Goal: Task Accomplishment & Management: Manage account settings

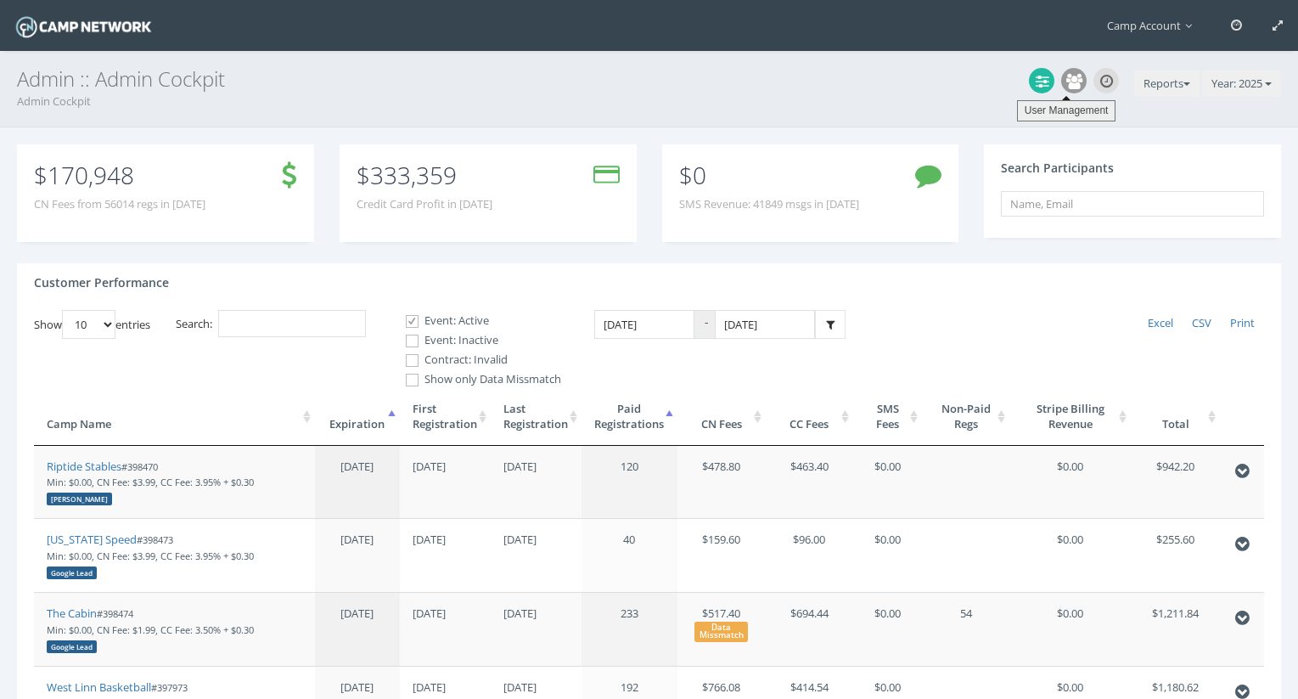
click at [1071, 79] on icon at bounding box center [1074, 81] width 16 height 15
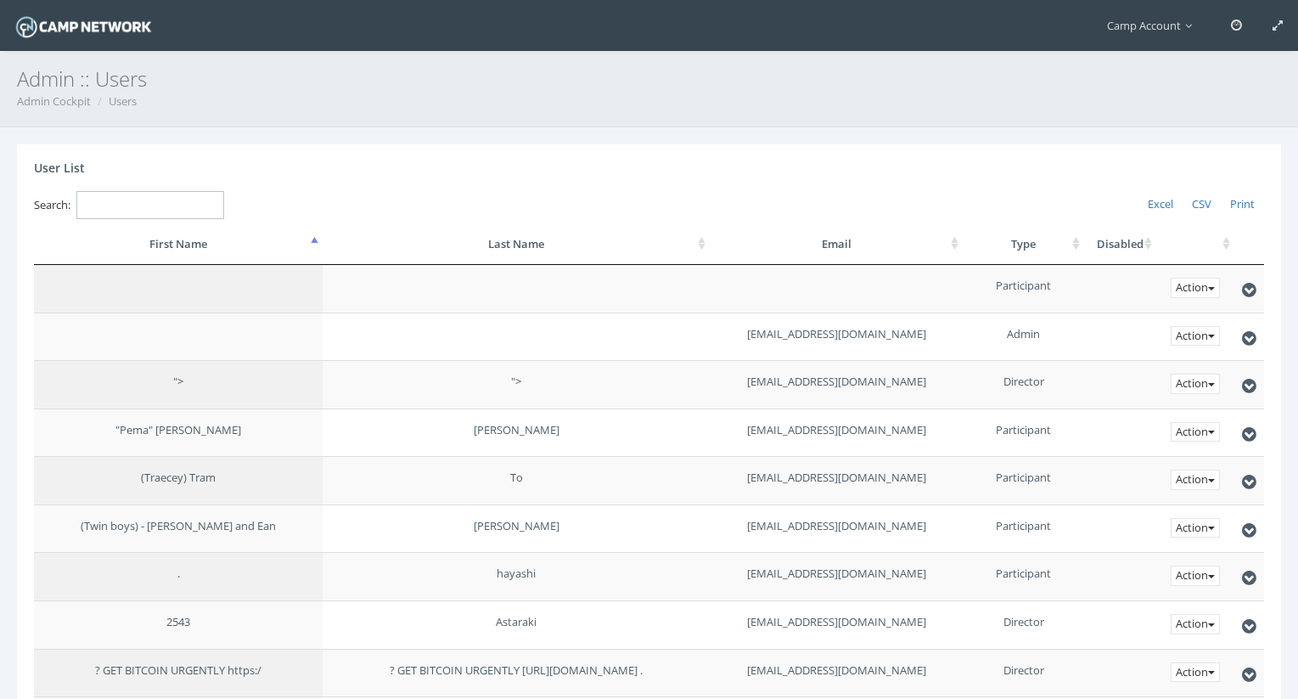
click at [191, 206] on input "Search:" at bounding box center [150, 205] width 148 height 28
paste input "willandcarrie02@gmail.com"
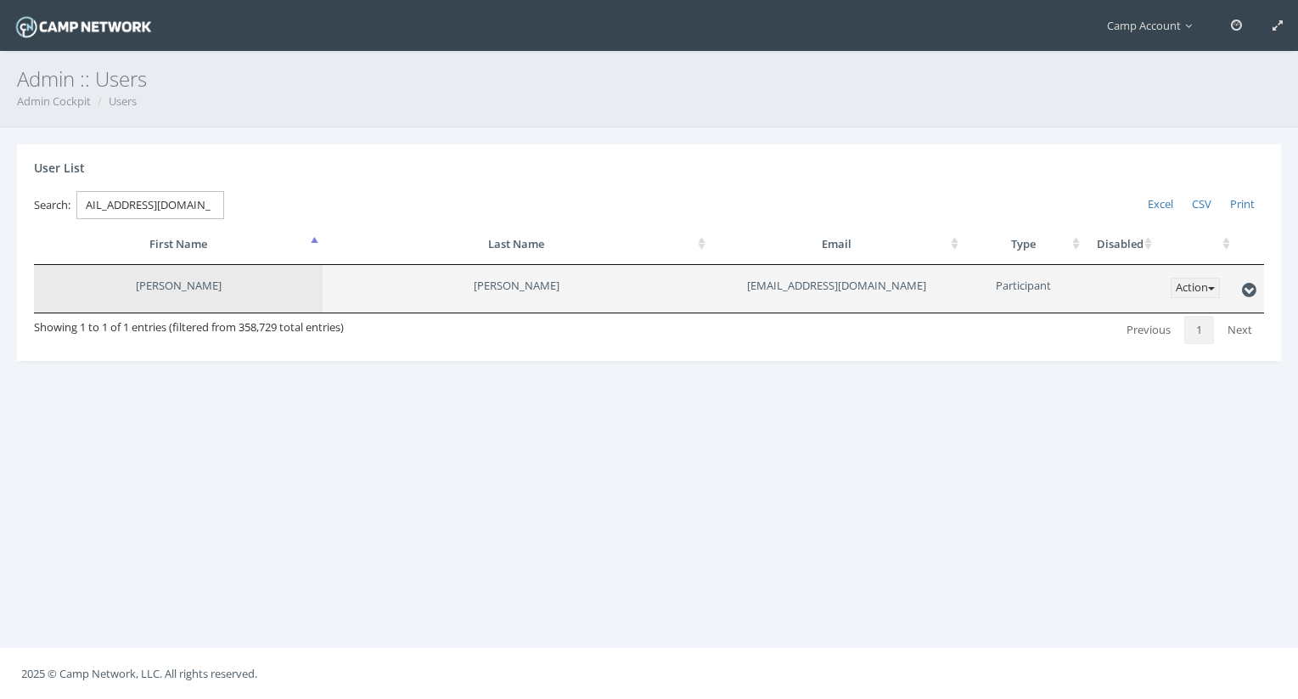
type input "willandcarrie02@gmail.com"
click at [1205, 288] on button "Action" at bounding box center [1194, 288] width 49 height 20
click at [1154, 344] on link "Disable" at bounding box center [1152, 348] width 134 height 28
click at [1237, 32] on link at bounding box center [1236, 25] width 42 height 51
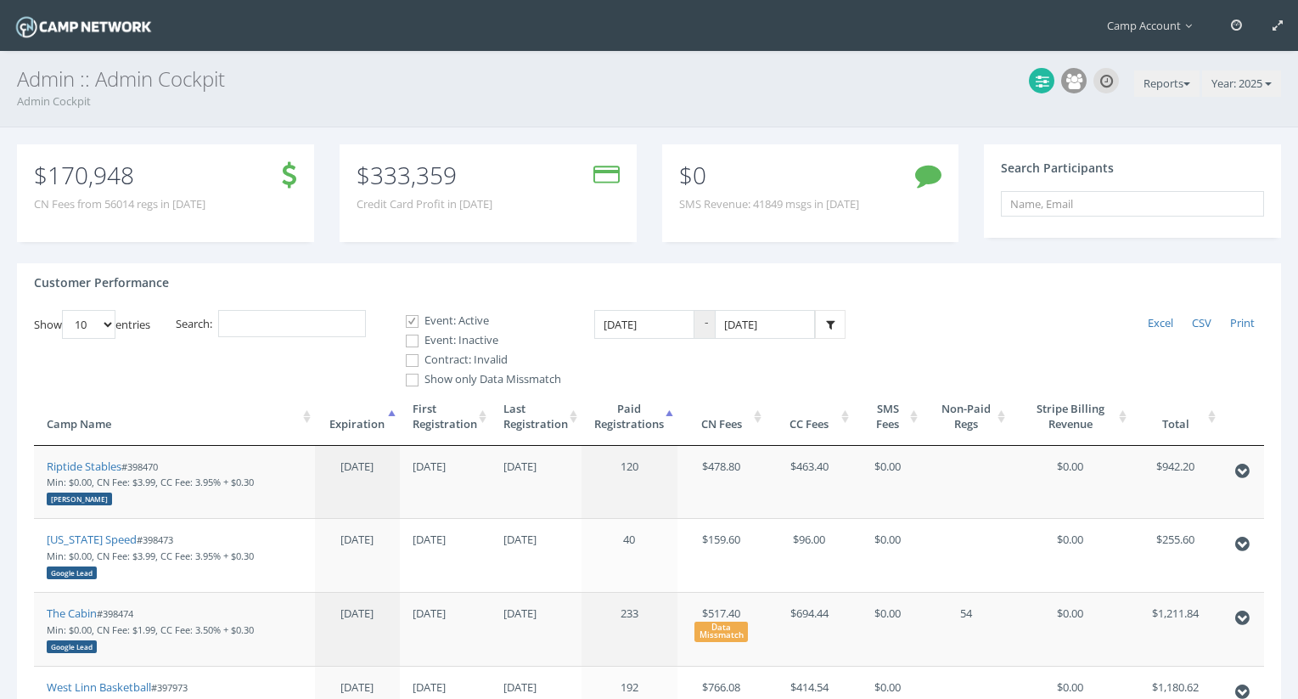
click at [1170, 68] on div "Reports Generate Fees Directors' Account Balances Customer Life Cycle Trial Acc…" at bounding box center [1152, 82] width 256 height 29
click at [1166, 87] on button "Reports" at bounding box center [1166, 83] width 65 height 27
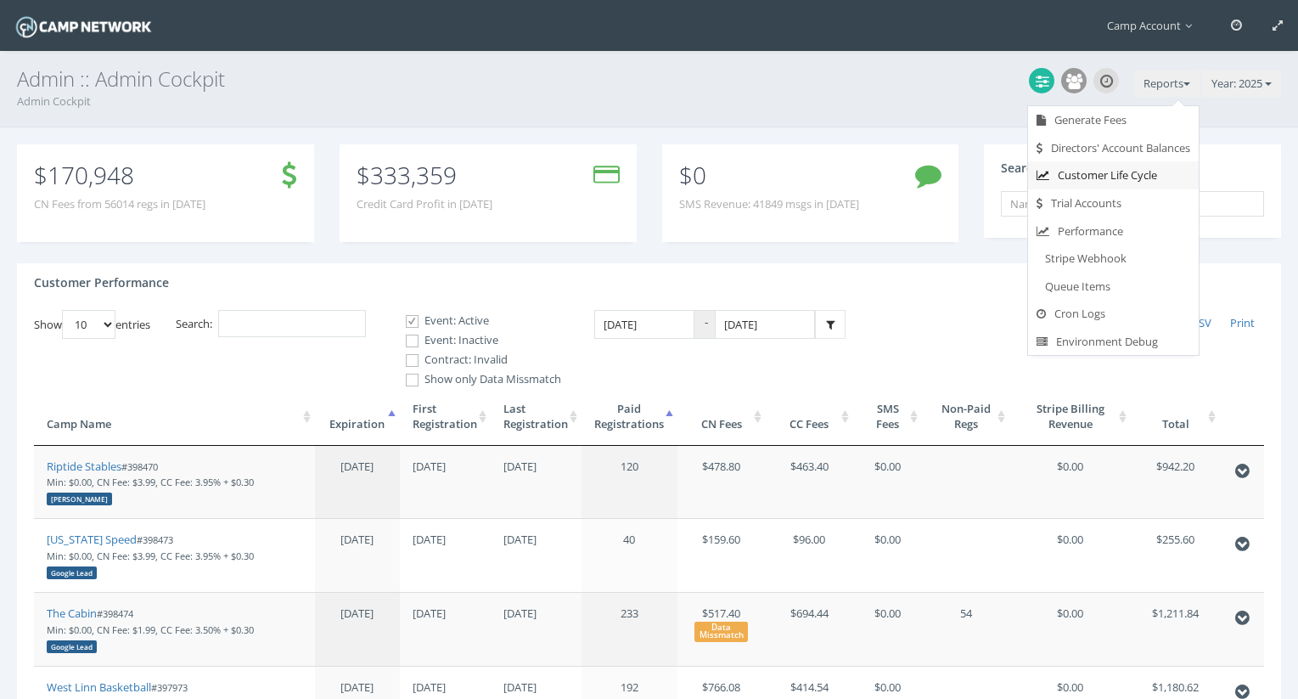
click at [1114, 182] on link "Customer Life Cycle" at bounding box center [1113, 175] width 171 height 28
